Goal: Task Accomplishment & Management: Use online tool/utility

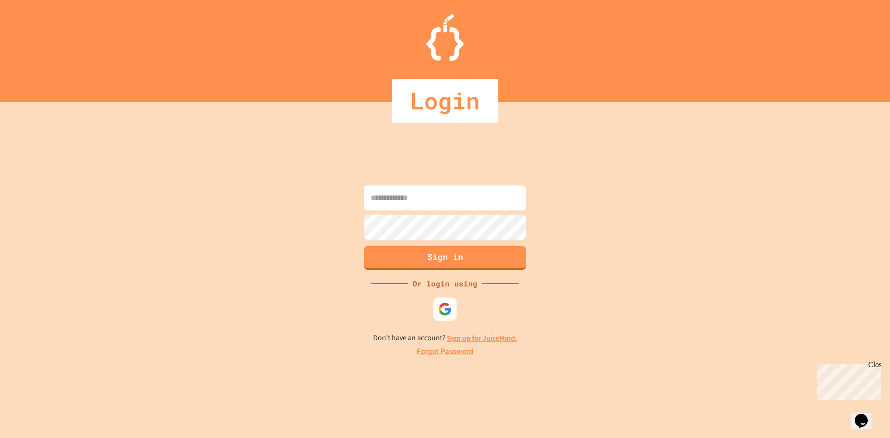
click at [380, 198] on input at bounding box center [445, 197] width 162 height 25
type input "*"
type input "**********"
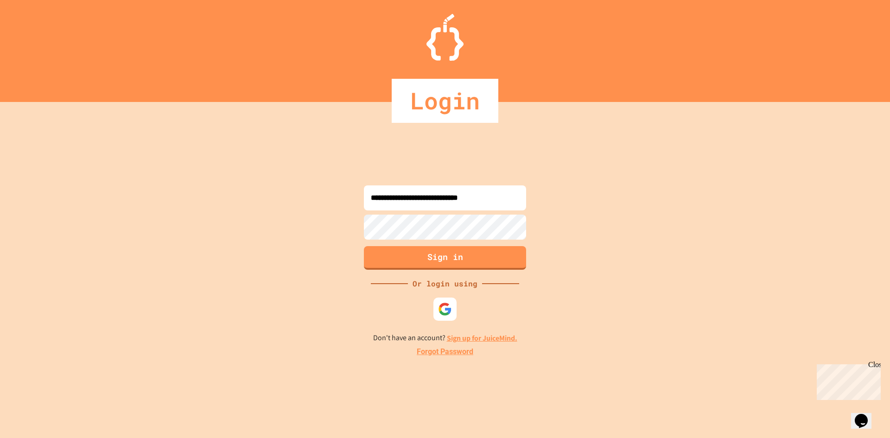
type input "**********"
click at [401, 213] on form "**********" at bounding box center [445, 227] width 167 height 89
click at [444, 249] on button "Sign in" at bounding box center [446, 257] width 166 height 24
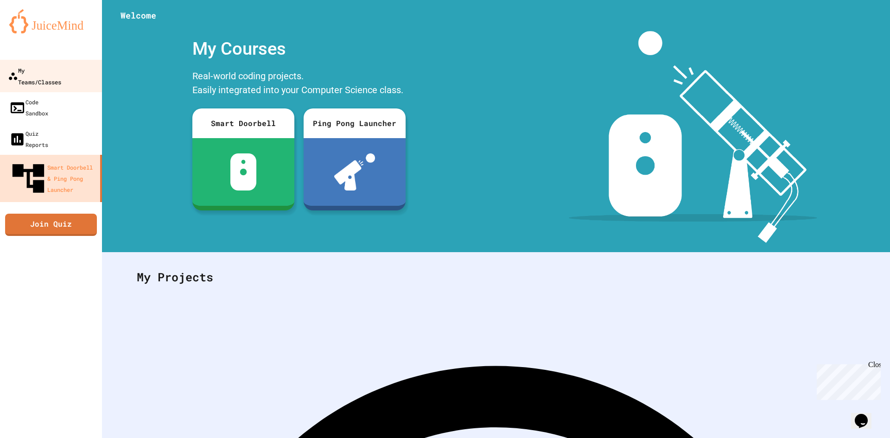
click at [42, 76] on div "My Teams/Classes" at bounding box center [34, 75] width 53 height 23
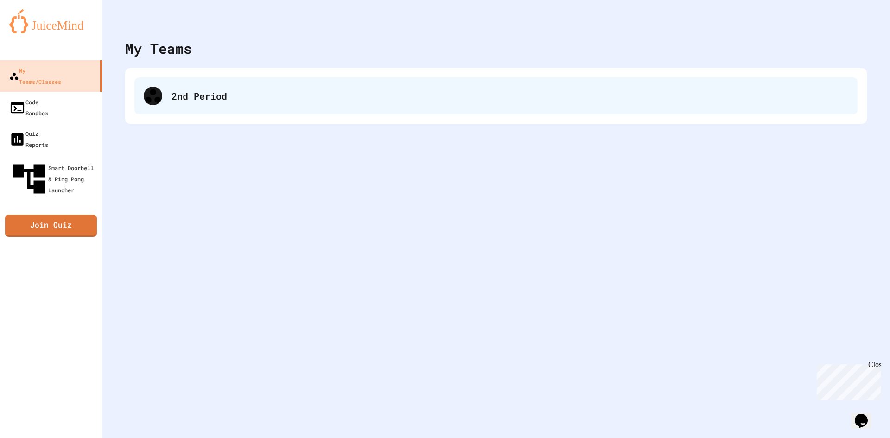
click at [205, 109] on div "2nd Period" at bounding box center [495, 95] width 723 height 37
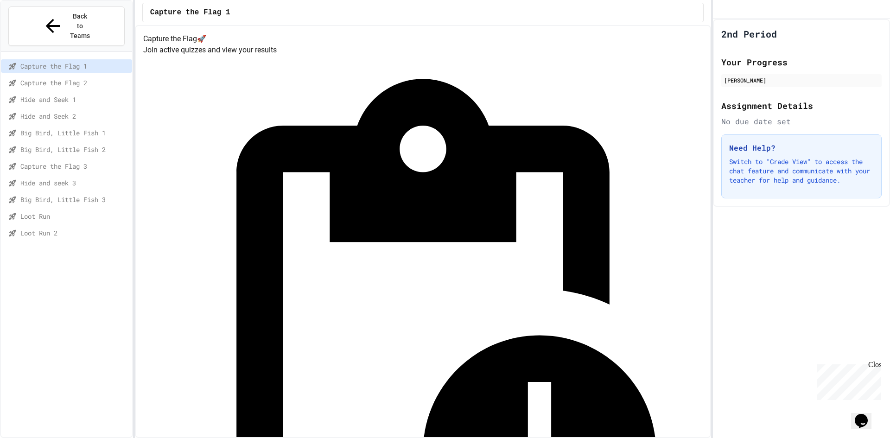
click at [64, 211] on span "Loot Run" at bounding box center [74, 216] width 108 height 10
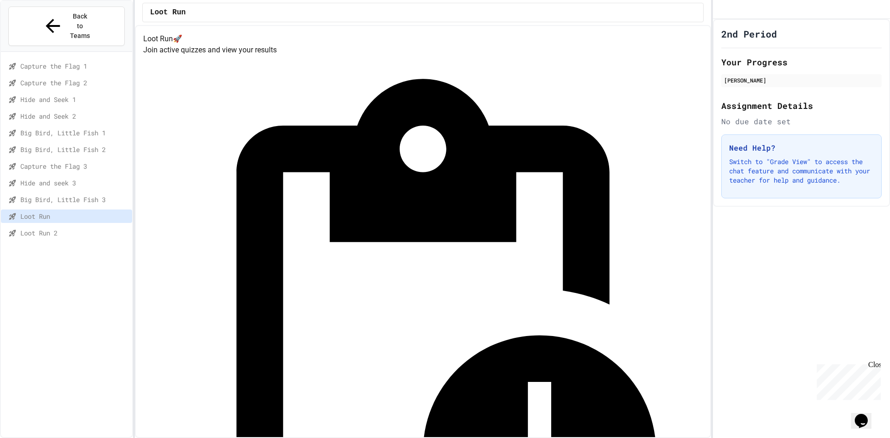
click at [56, 228] on span "Loot Run 2" at bounding box center [74, 233] width 108 height 10
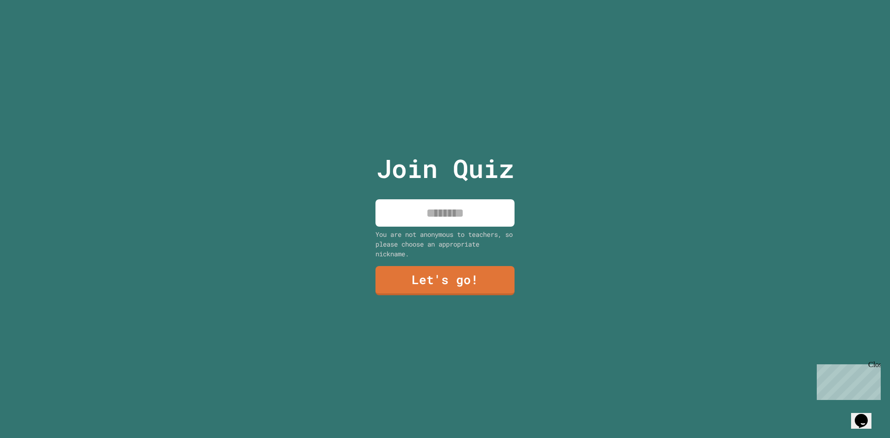
click at [445, 215] on input at bounding box center [445, 212] width 139 height 27
type input "******"
click at [394, 278] on link "Let's go!" at bounding box center [445, 280] width 139 height 31
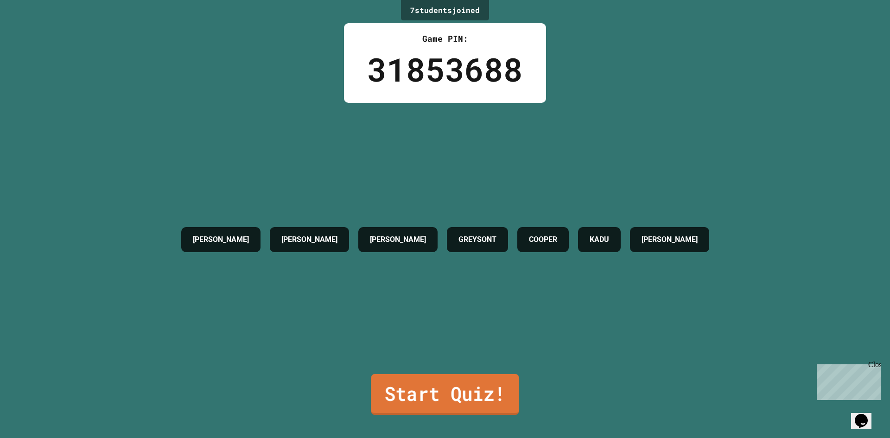
click at [441, 385] on link "Start Quiz!" at bounding box center [445, 394] width 148 height 41
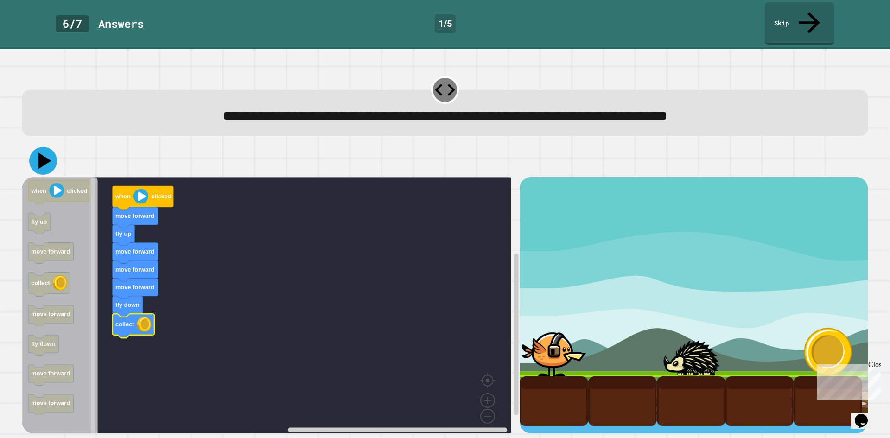
click at [46, 147] on icon at bounding box center [43, 161] width 28 height 28
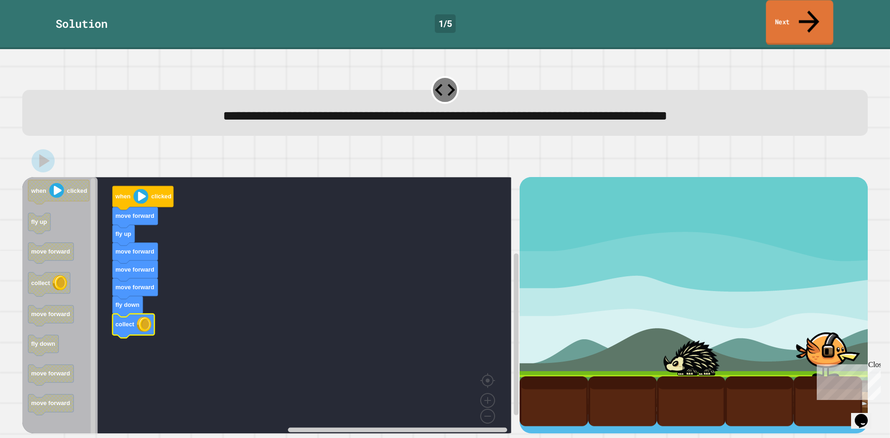
click at [777, 11] on link "Next" at bounding box center [799, 22] width 67 height 45
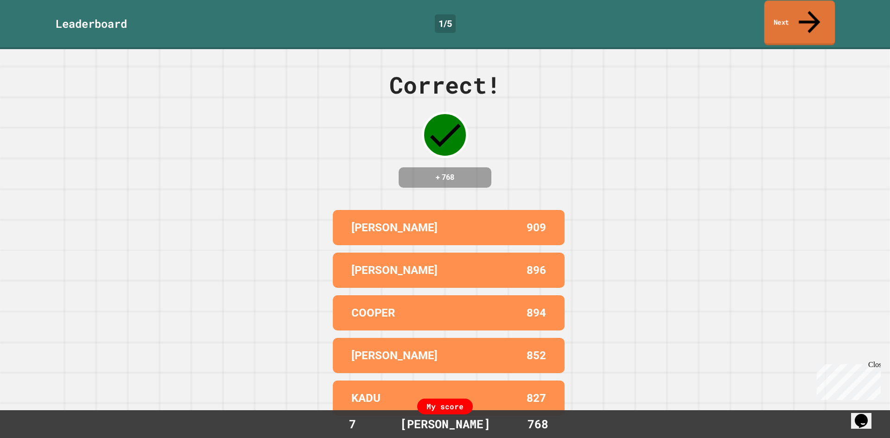
click at [816, 16] on link "Next" at bounding box center [800, 22] width 71 height 45
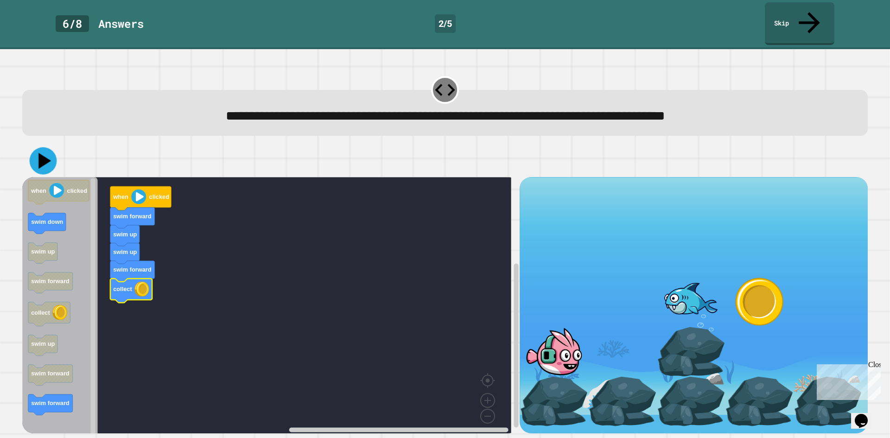
click at [37, 147] on icon at bounding box center [43, 160] width 27 height 27
click at [809, 15] on link "Skip" at bounding box center [799, 22] width 67 height 45
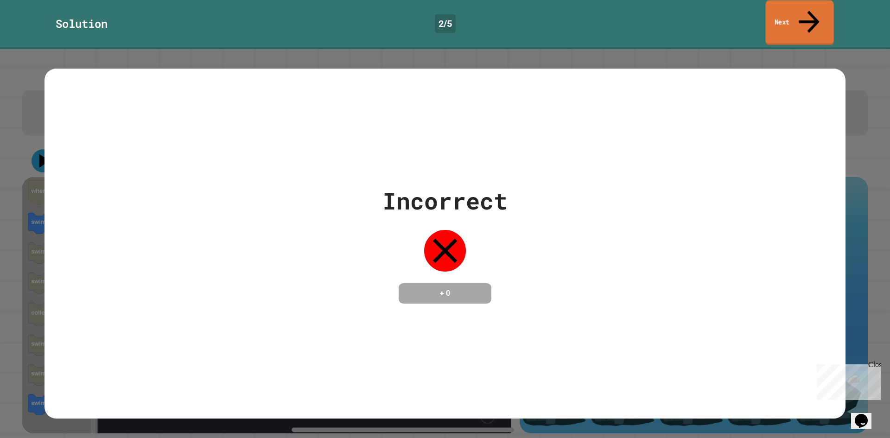
click at [806, 18] on link "Next" at bounding box center [799, 22] width 68 height 45
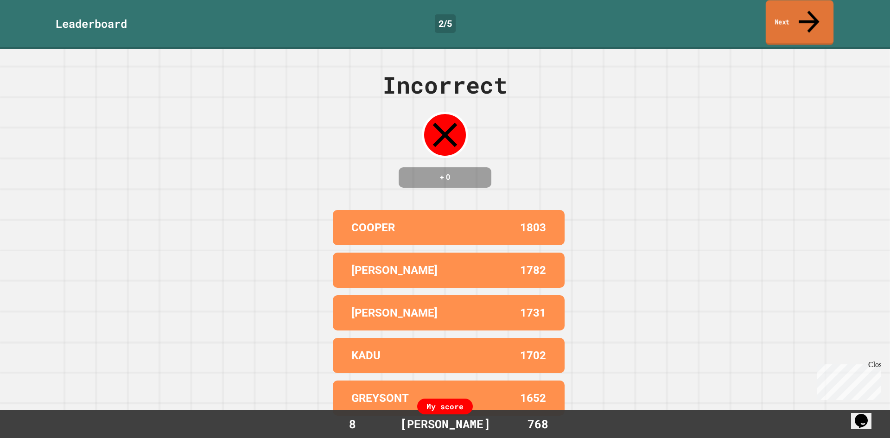
click at [779, 13] on link "Next" at bounding box center [800, 22] width 68 height 45
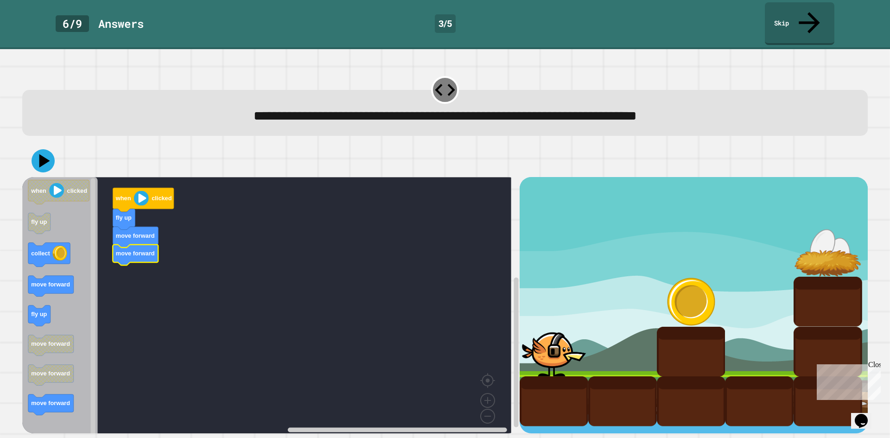
click at [70, 233] on icon "when clicked fly up collect move forward fly up move forward move forward move …" at bounding box center [60, 308] width 76 height 263
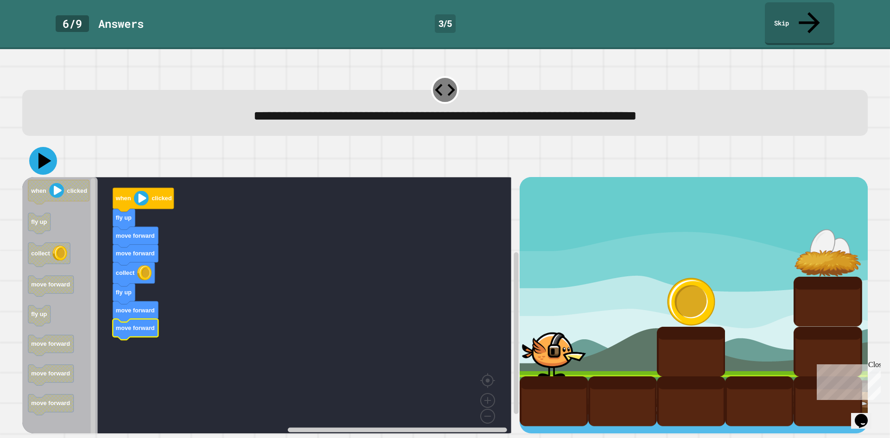
click at [45, 147] on icon at bounding box center [43, 161] width 28 height 28
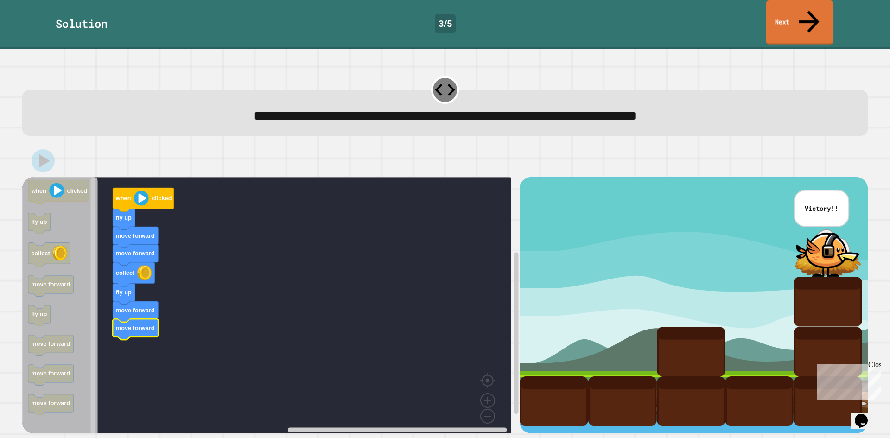
click at [809, 8] on icon at bounding box center [809, 21] width 31 height 33
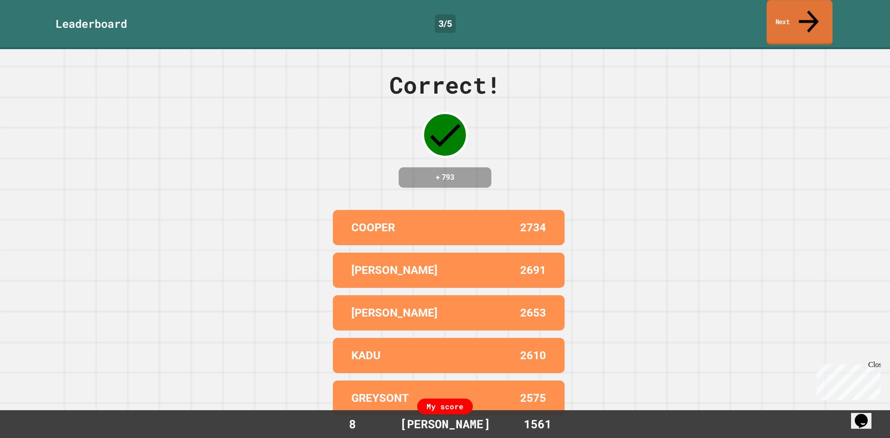
click at [778, 14] on link "Next" at bounding box center [800, 22] width 66 height 45
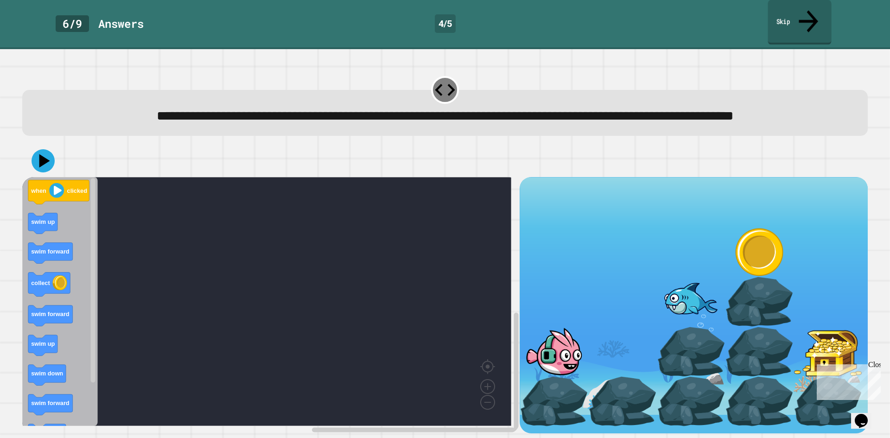
click at [806, 7] on icon at bounding box center [808, 21] width 29 height 33
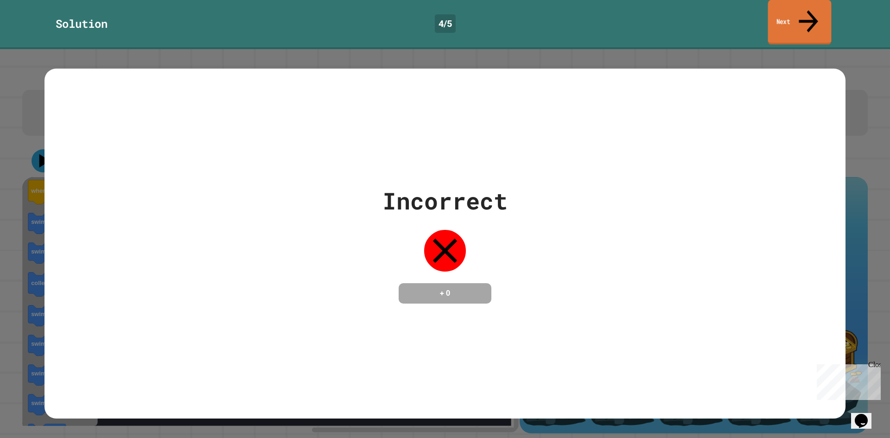
click at [800, 8] on link "Next" at bounding box center [800, 22] width 64 height 45
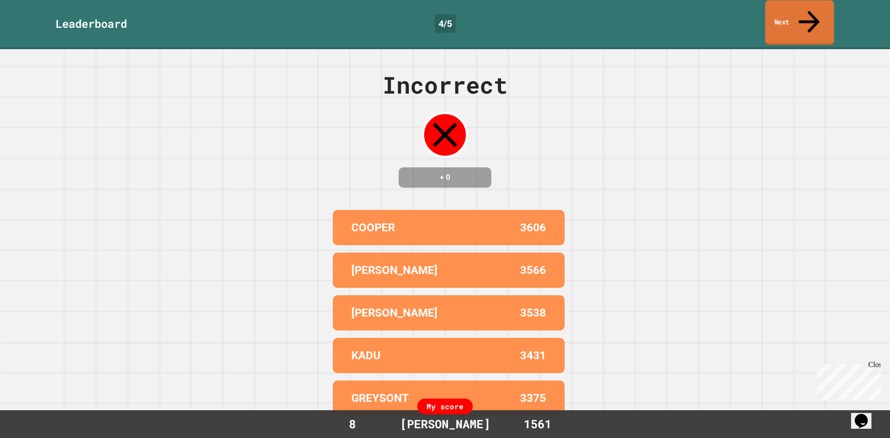
click at [810, 2] on link "Next" at bounding box center [799, 22] width 69 height 45
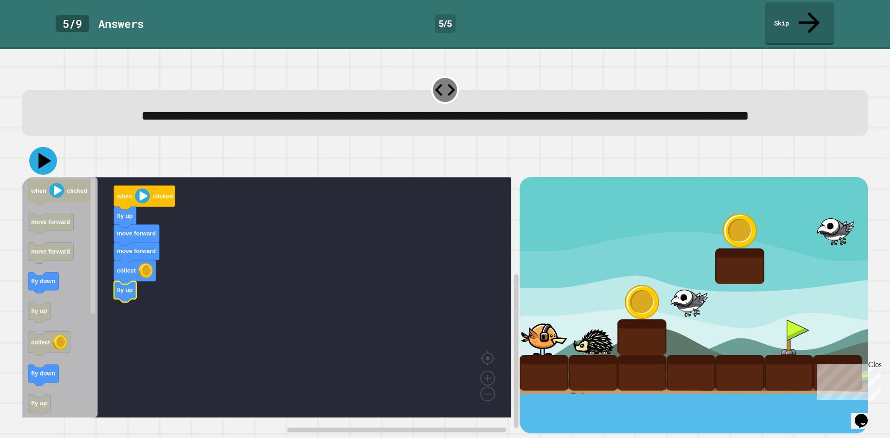
click at [47, 167] on icon at bounding box center [43, 161] width 28 height 28
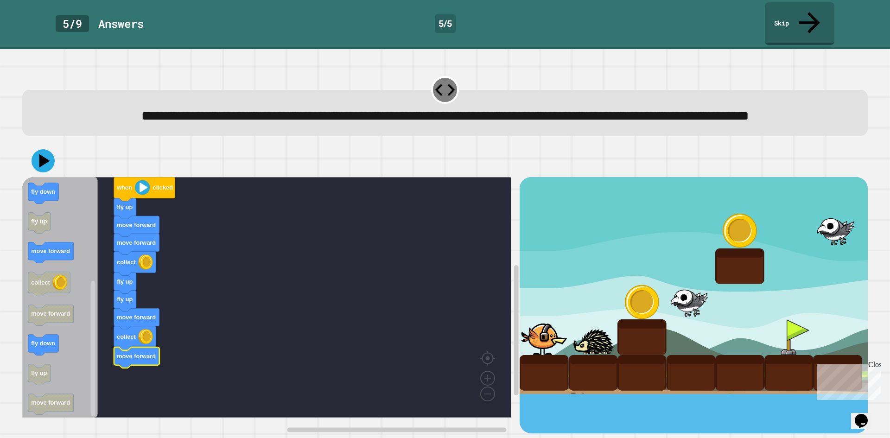
click at [139, 339] on g "when clicked fly up move forward move forward collect fly up fly up move forwar…" at bounding box center [273, 297] width 503 height 241
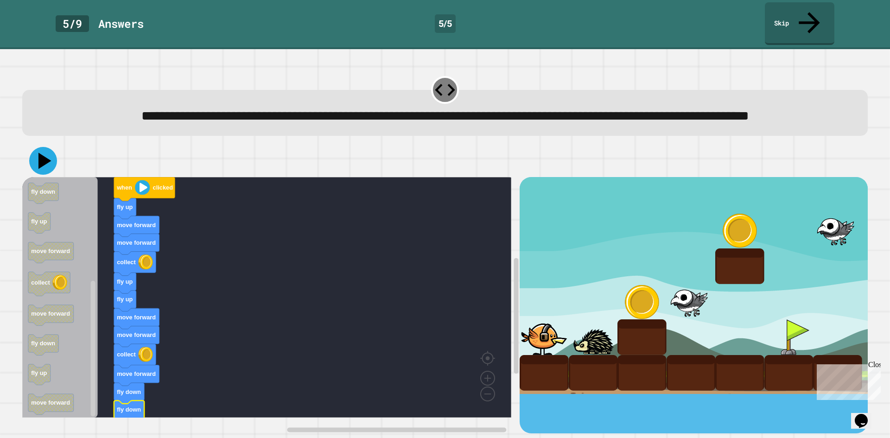
click at [45, 163] on icon at bounding box center [44, 161] width 13 height 16
click at [804, 13] on link "Skip" at bounding box center [800, 23] width 70 height 44
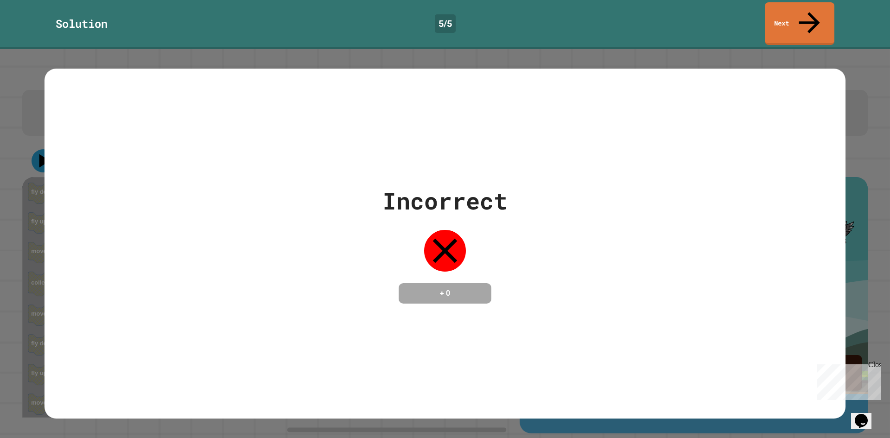
drag, startPoint x: 789, startPoint y: 34, endPoint x: 803, endPoint y: 0, distance: 36.8
click at [803, 0] on html "**********" at bounding box center [445, 219] width 890 height 438
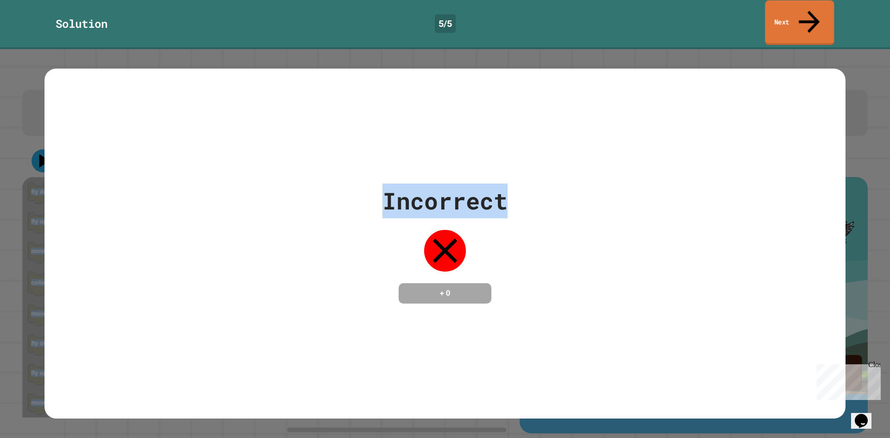
click at [801, 17] on link "Next" at bounding box center [799, 22] width 69 height 45
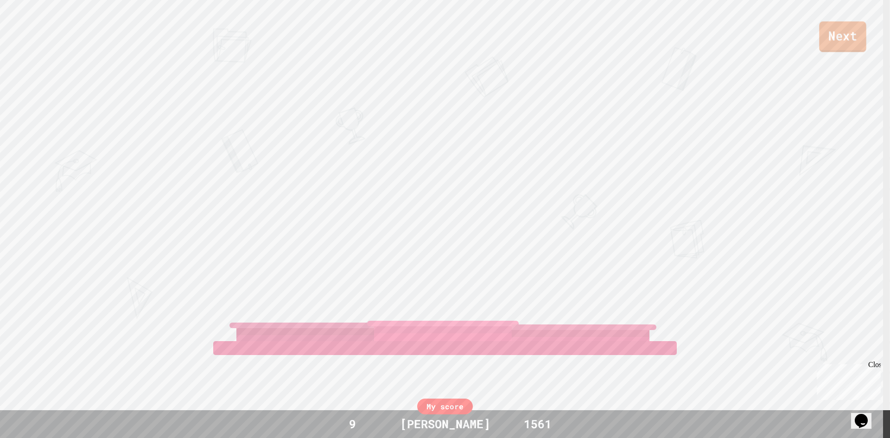
click at [822, 41] on link "Next" at bounding box center [842, 36] width 47 height 31
